Goal: Information Seeking & Learning: Learn about a topic

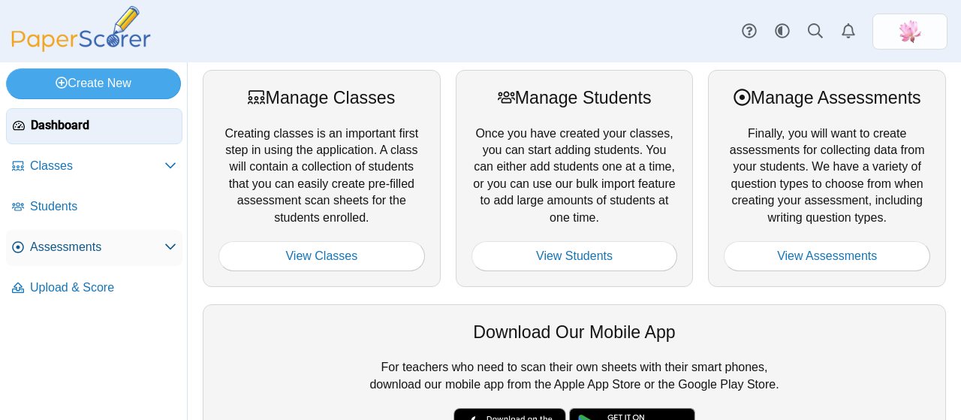
click at [100, 255] on link "Assessments" at bounding box center [94, 248] width 176 height 36
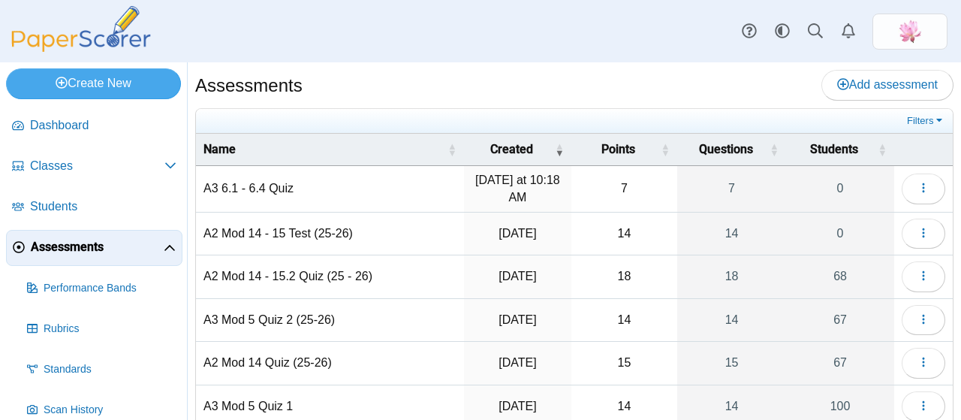
click at [284, 310] on td "A3 Mod 5 Quiz 2 (25-26)" at bounding box center [330, 320] width 268 height 43
click at [919, 315] on button "button" at bounding box center [924, 320] width 44 height 30
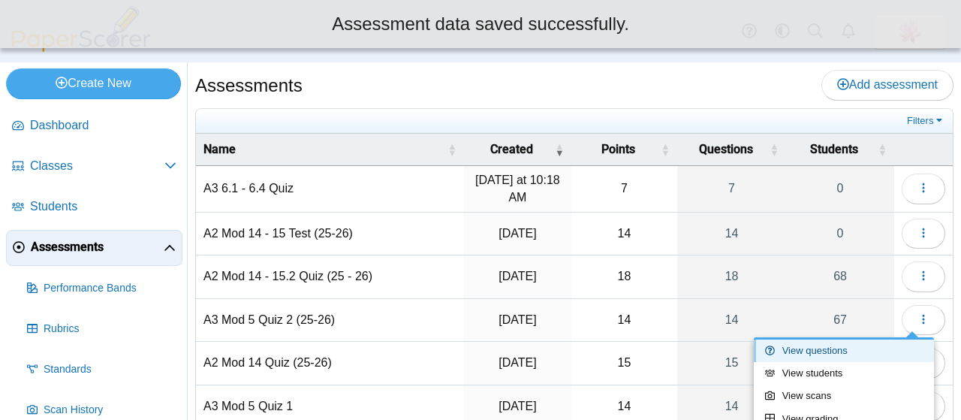
click at [839, 348] on link "View questions" at bounding box center [844, 350] width 180 height 23
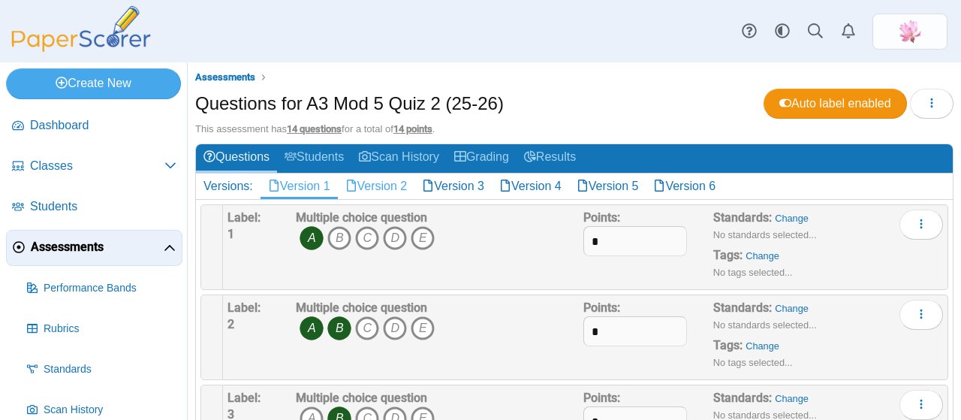
click at [387, 173] on link "Version 2" at bounding box center [376, 186] width 77 height 26
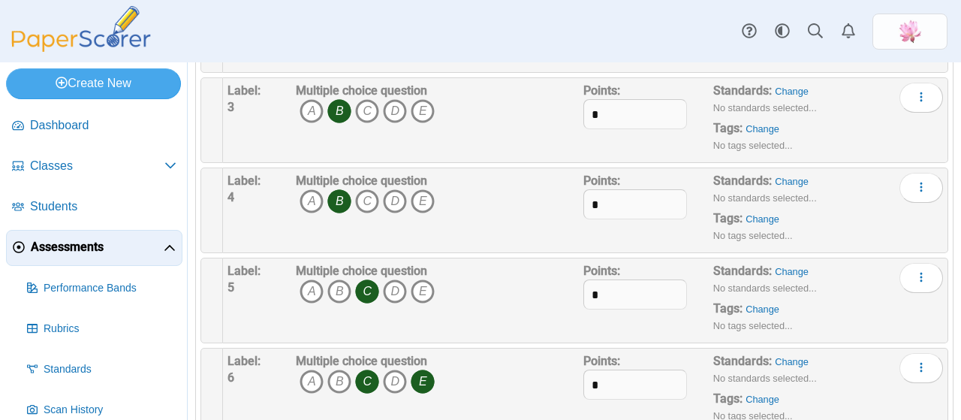
scroll to position [91, 0]
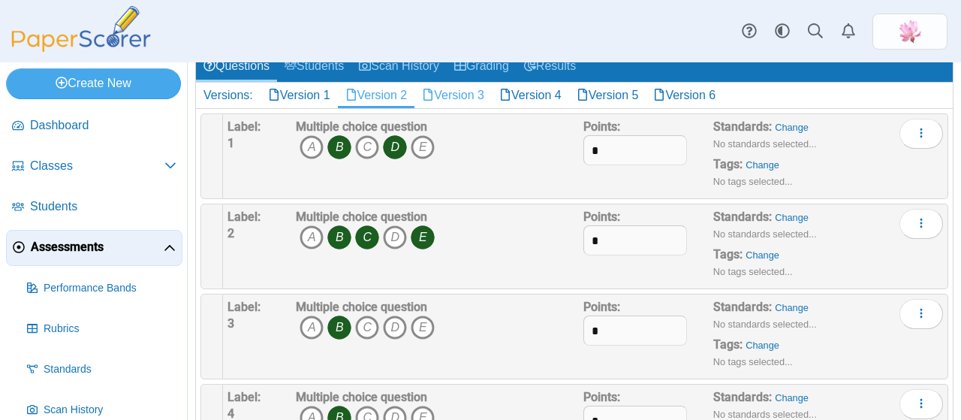
click at [488, 87] on link "Version 3" at bounding box center [452, 96] width 77 height 26
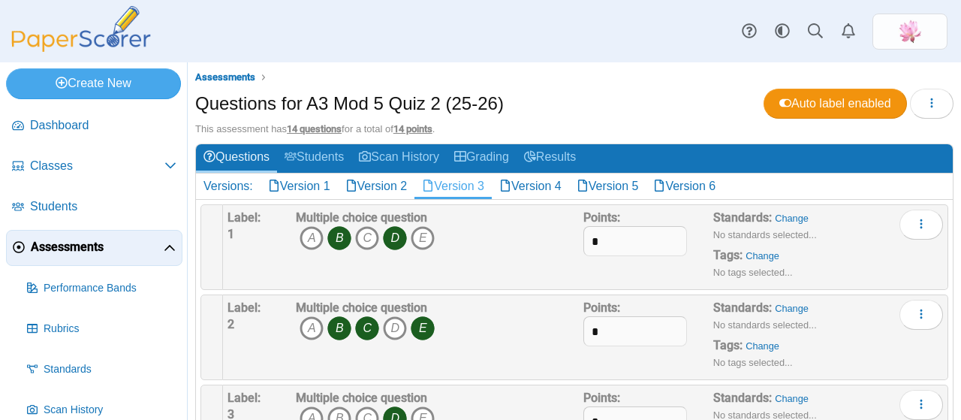
drag, startPoint x: 0, startPoint y: 0, endPoint x: 487, endPoint y: 66, distance: 491.8
